Goal: Information Seeking & Learning: Find specific fact

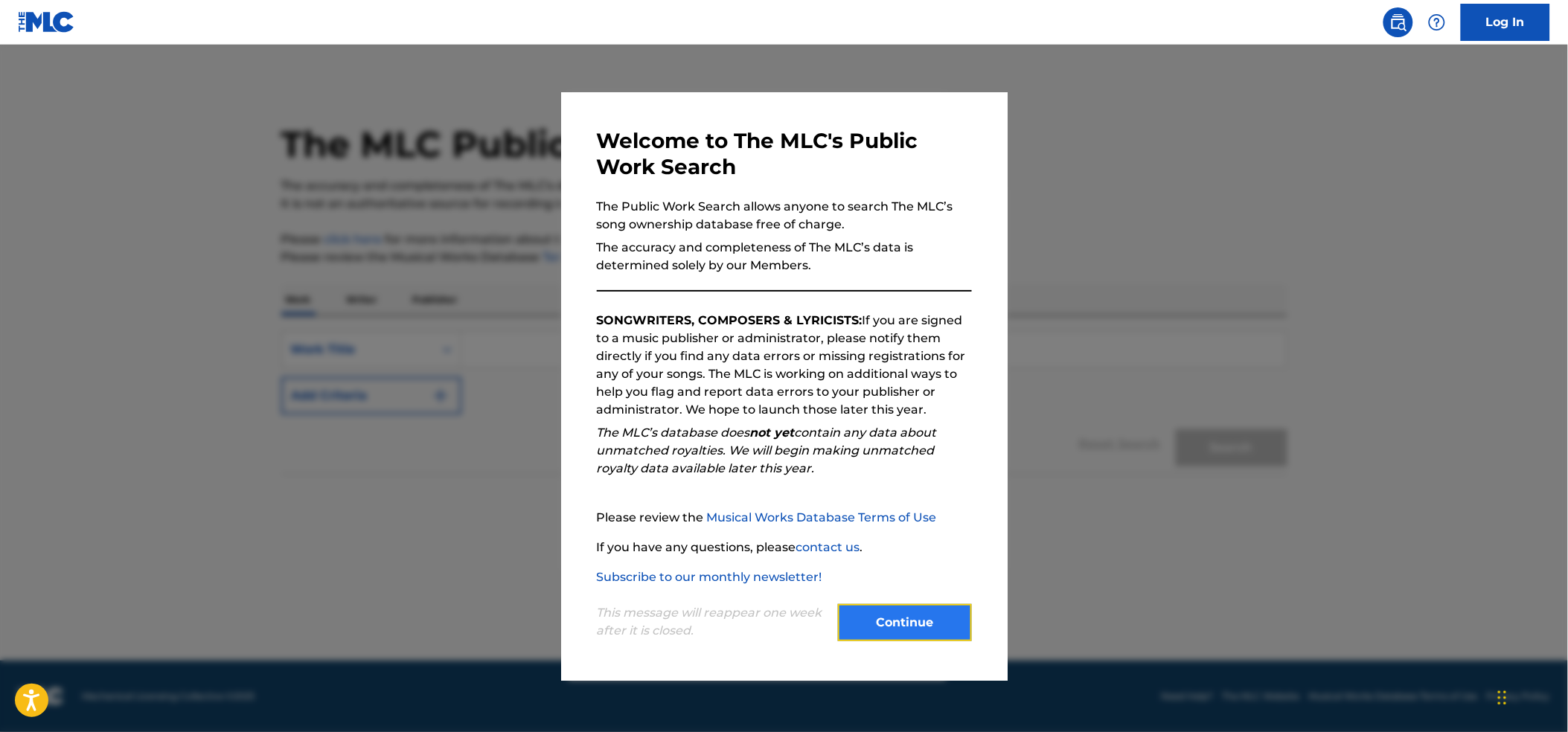
click at [921, 624] on button "Continue" at bounding box center [905, 622] width 134 height 37
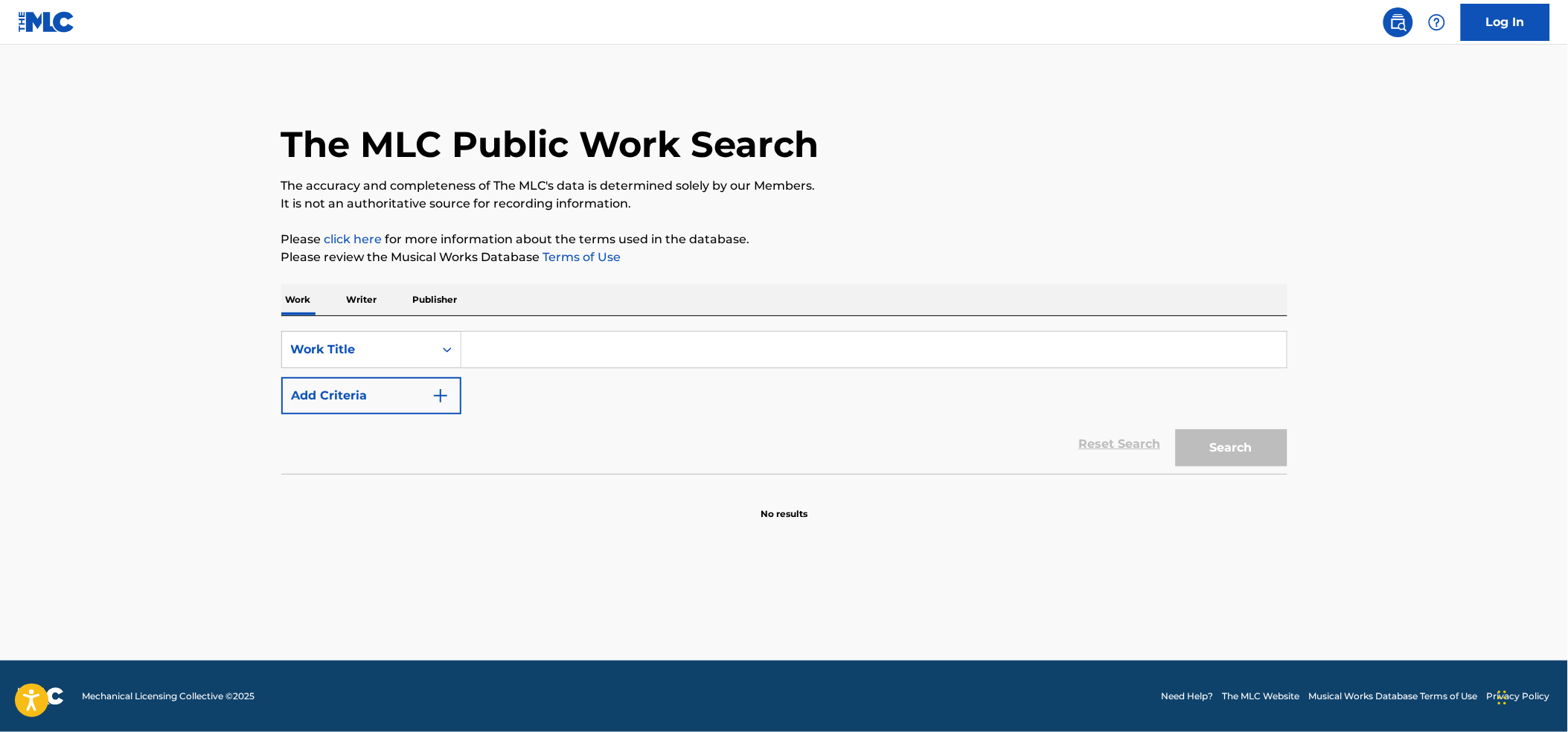
click at [559, 344] on input "Search Form" at bounding box center [873, 349] width 825 height 36
click at [358, 291] on p "Writer" at bounding box center [361, 299] width 39 height 31
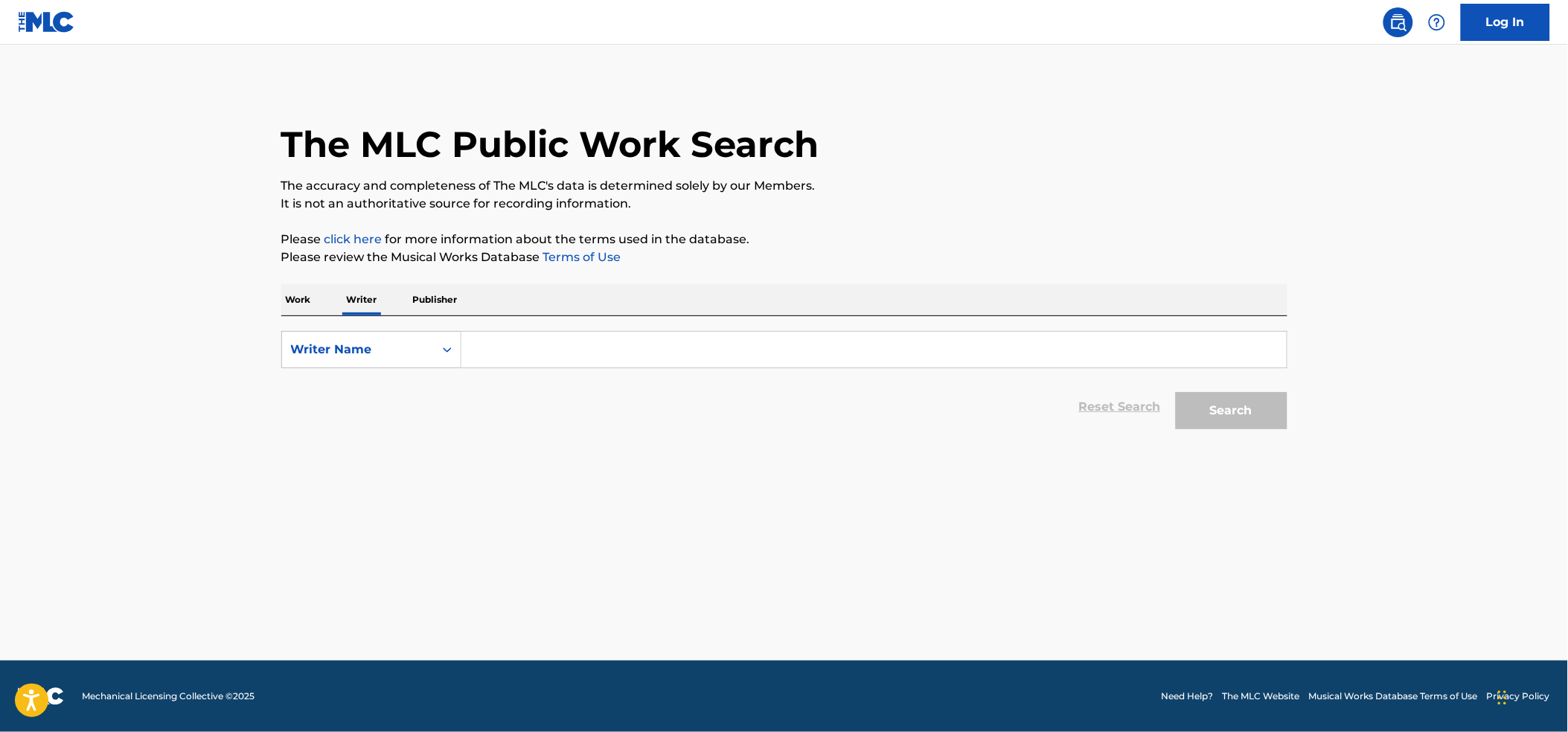
click at [552, 361] on input "Search Form" at bounding box center [873, 349] width 825 height 36
type input "[PERSON_NAME]"
click at [1240, 417] on button "Search" at bounding box center [1231, 411] width 111 height 37
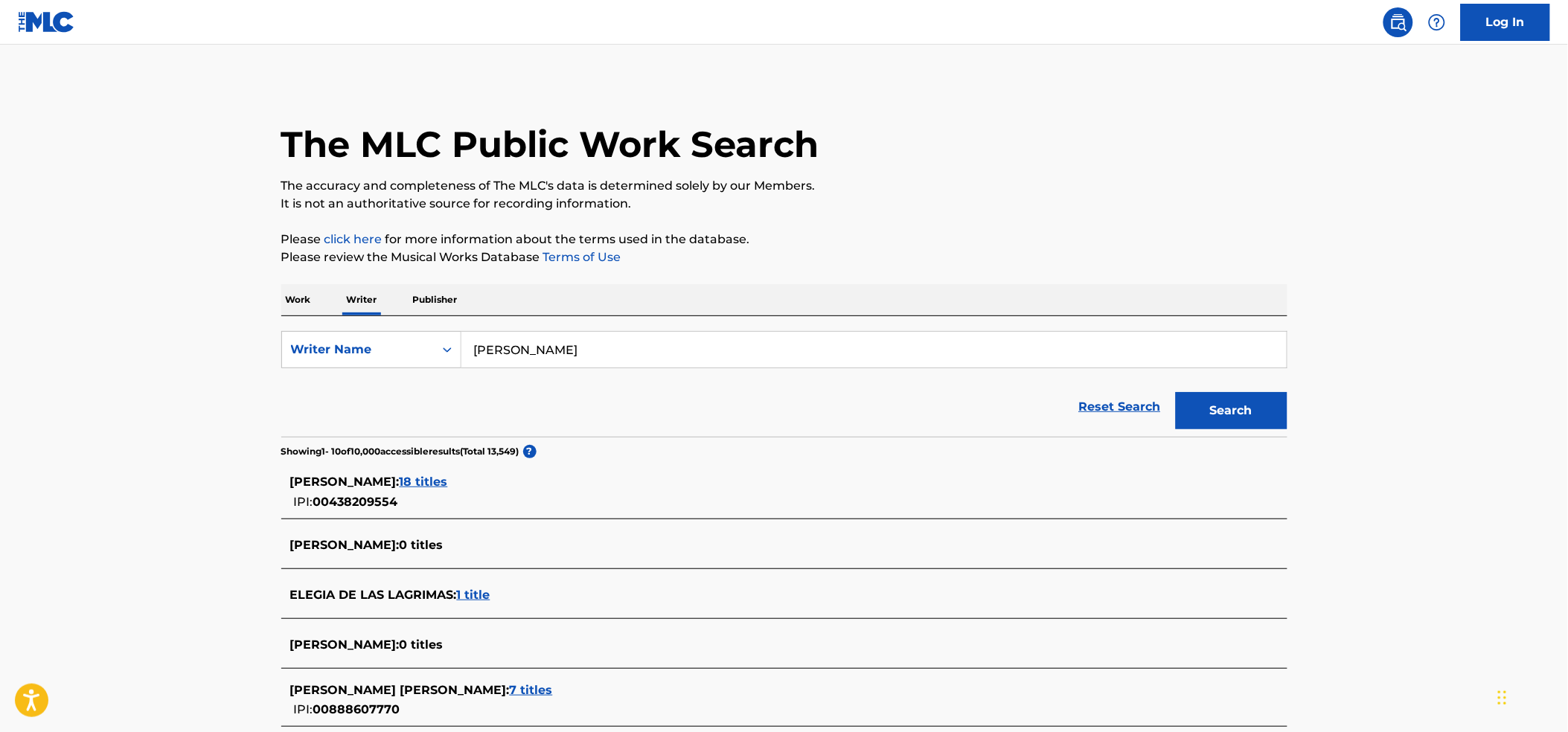
click at [431, 482] on span "18 titles" at bounding box center [424, 482] width 48 height 14
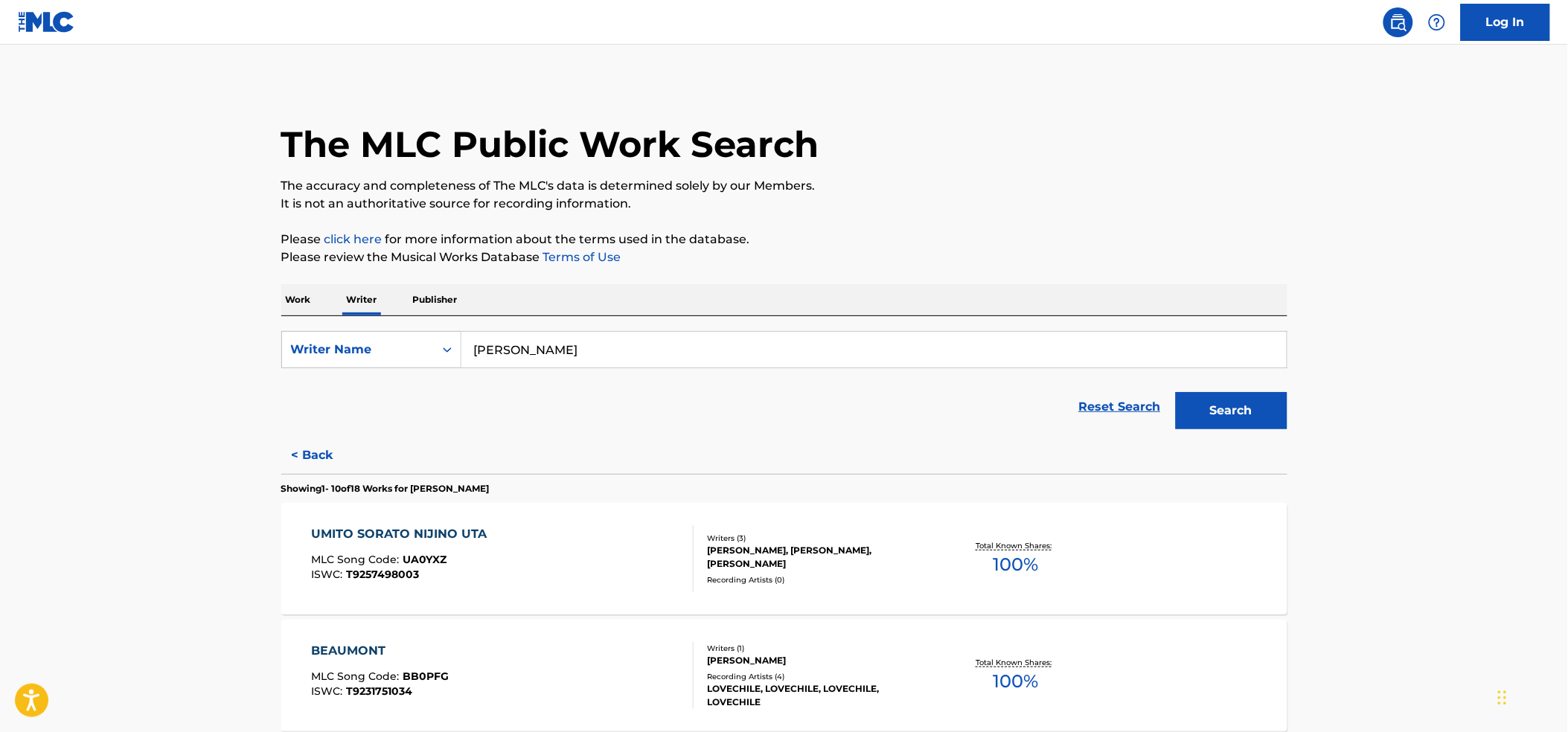
click at [346, 649] on div "BEAUMONT" at bounding box center [379, 651] width 137 height 18
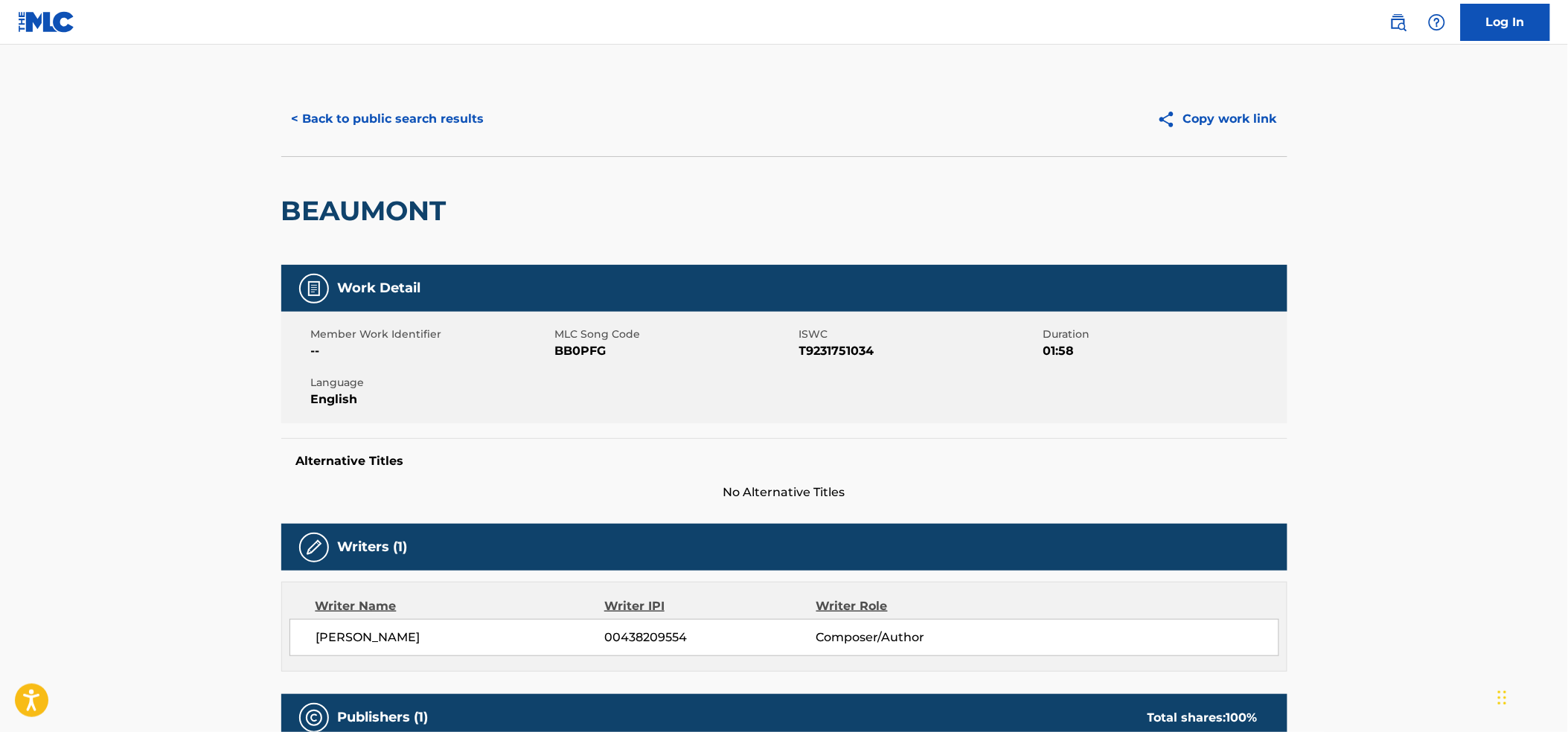
click at [1488, 325] on main "< Back to public search results Copy work link [PERSON_NAME] Work Detail Member…" at bounding box center [784, 604] width 1568 height 1119
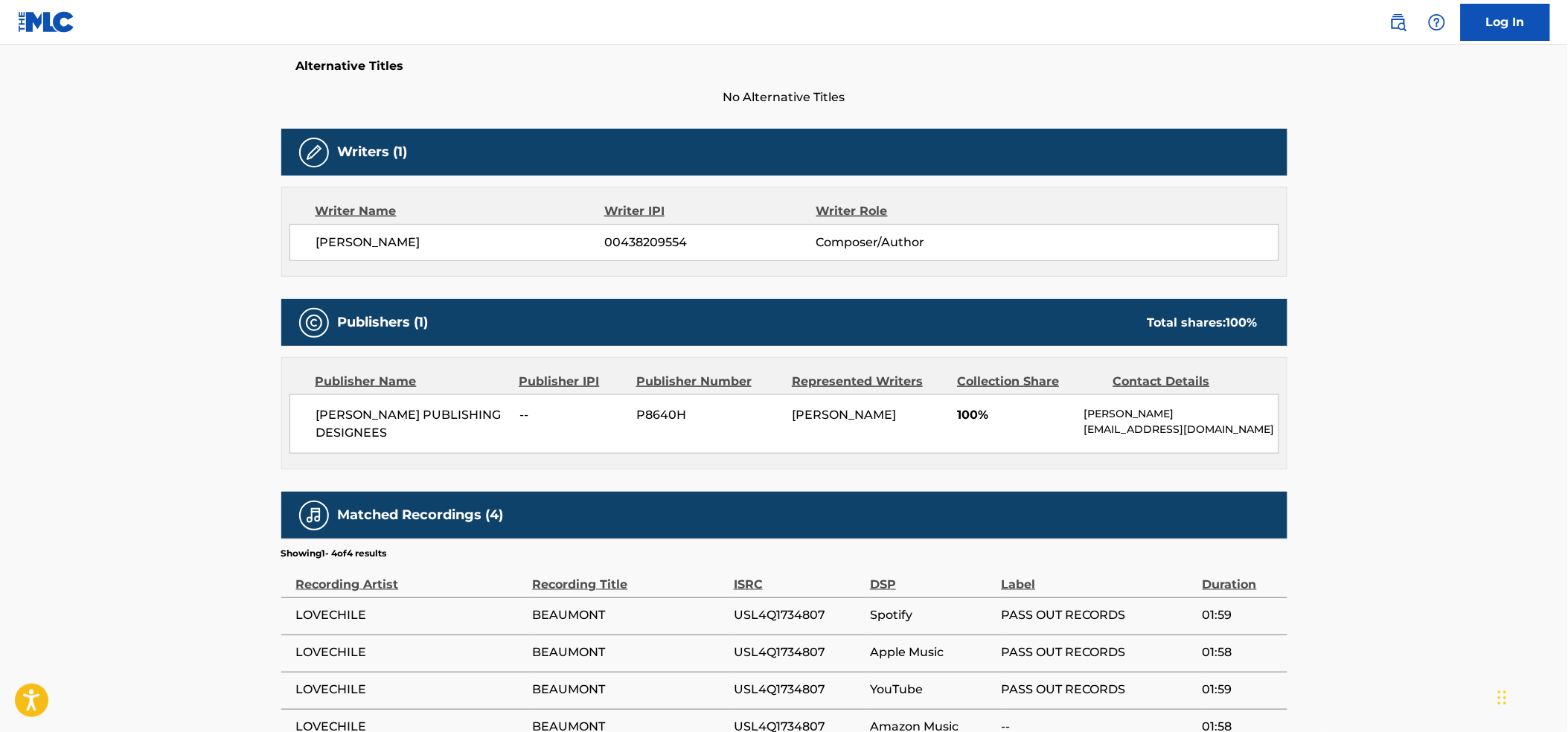
scroll to position [429, 0]
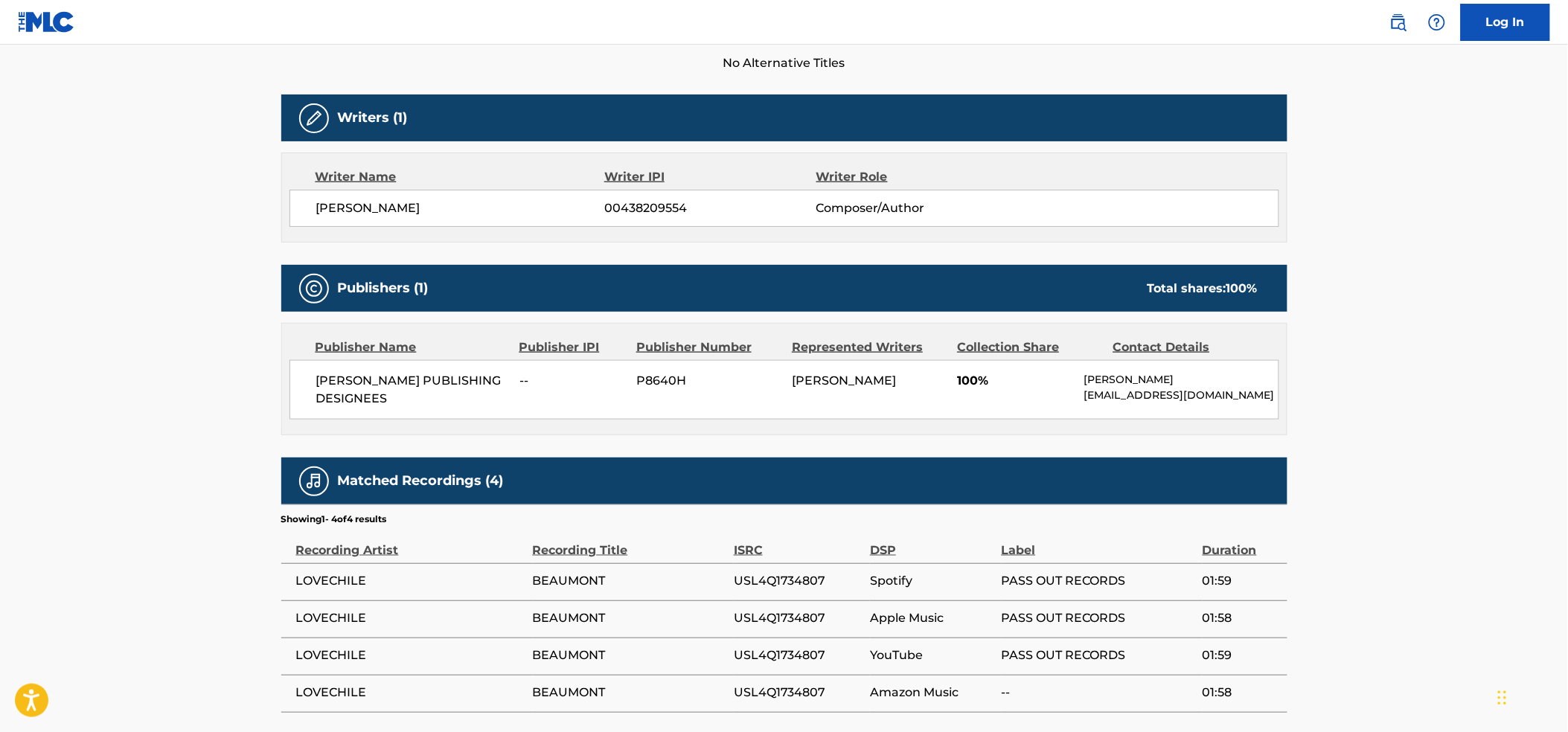
click at [1496, 527] on main "< Back to public search results Copy work link [PERSON_NAME] Work Detail Member…" at bounding box center [784, 175] width 1568 height 1119
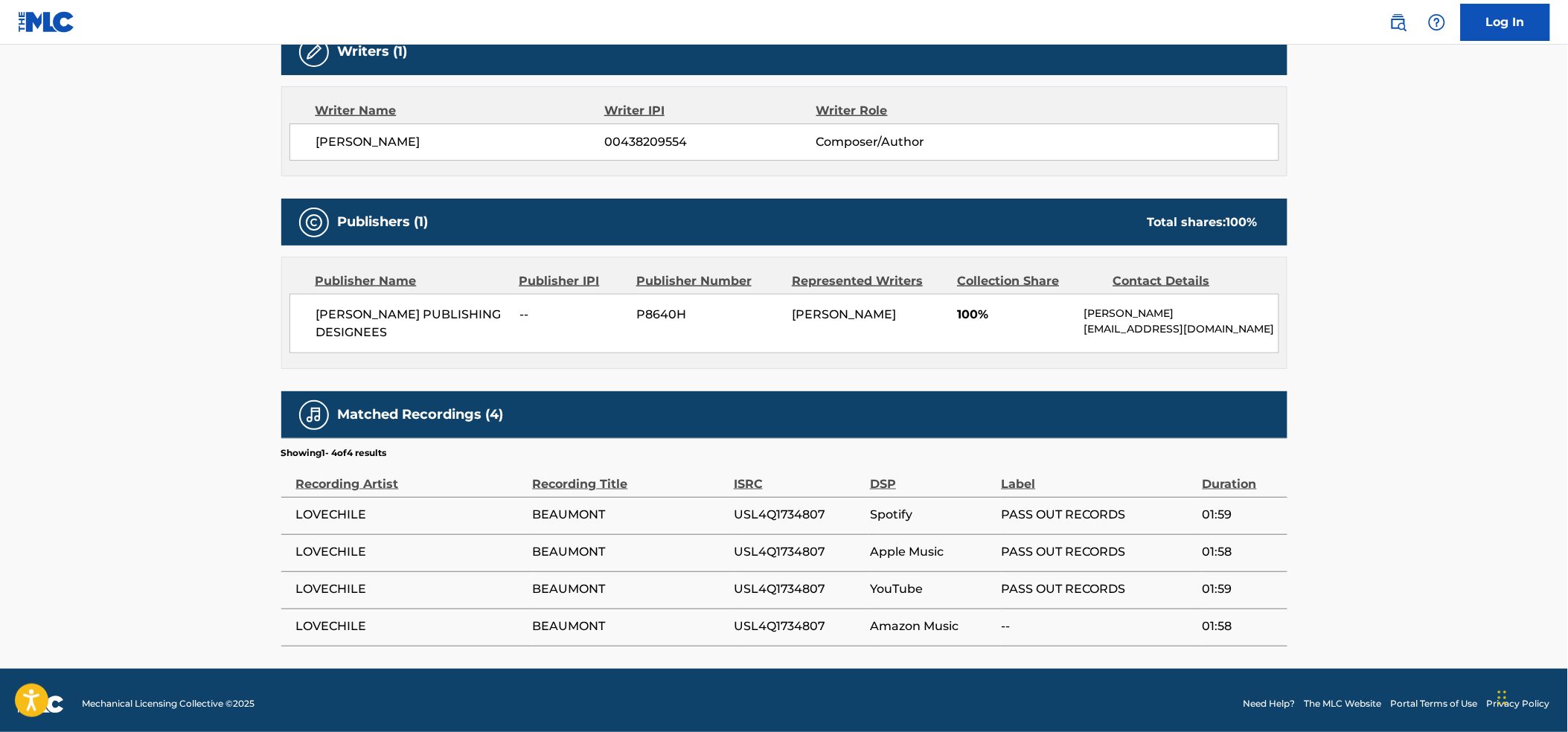
scroll to position [503, 0]
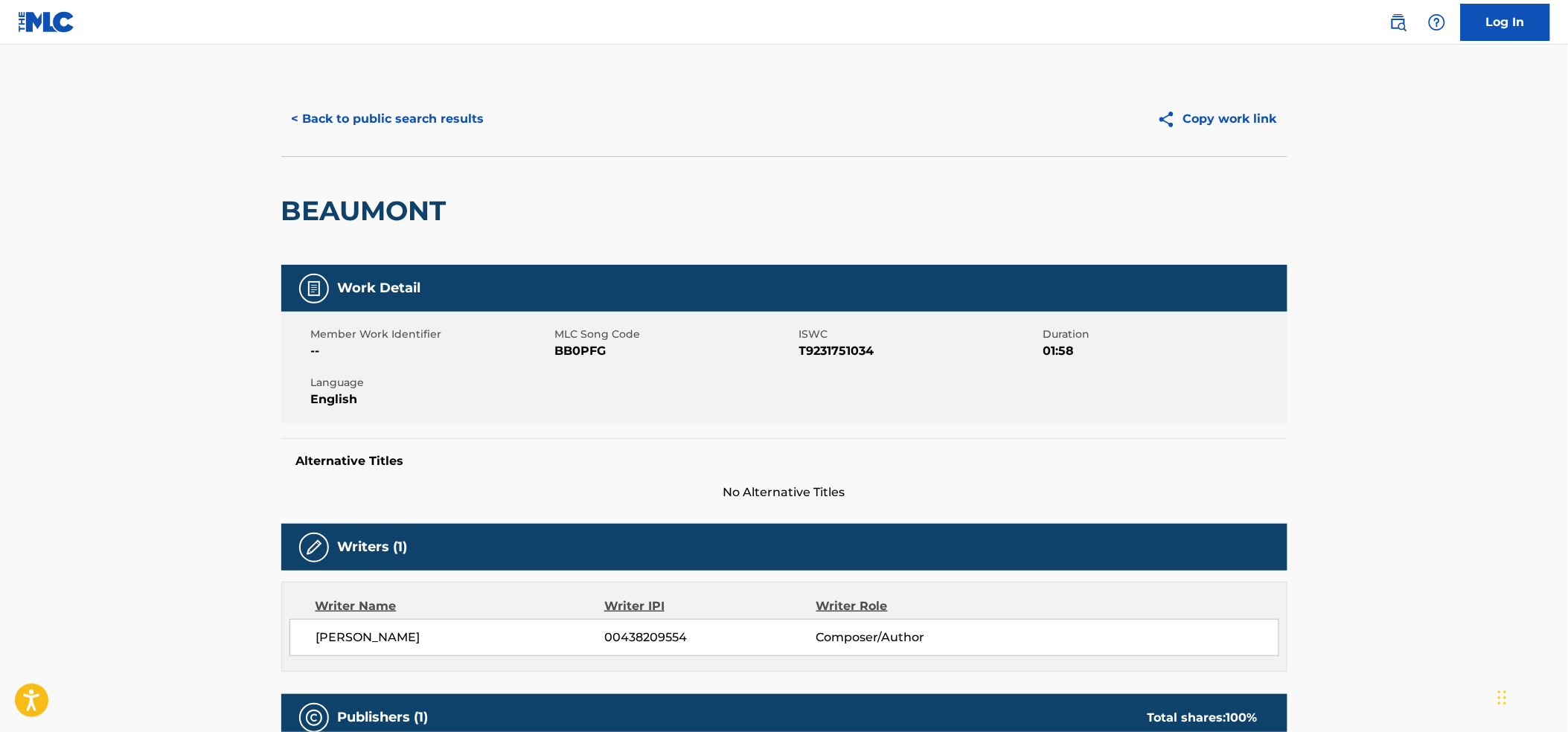
click at [1385, 397] on main "< Back to public search results Copy work link [PERSON_NAME] Work Detail Member…" at bounding box center [784, 604] width 1568 height 1119
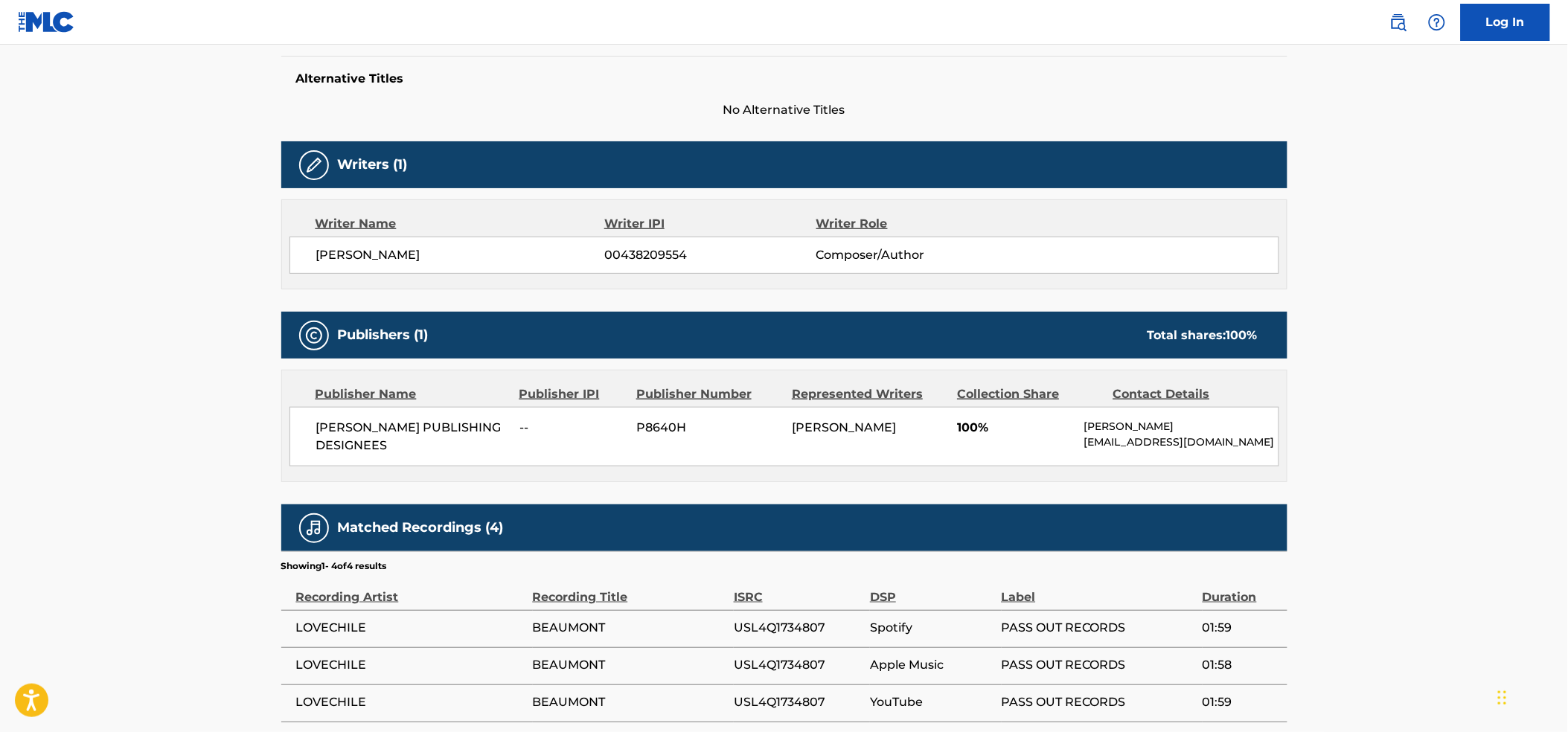
scroll to position [429, 0]
